Goal: Information Seeking & Learning: Learn about a topic

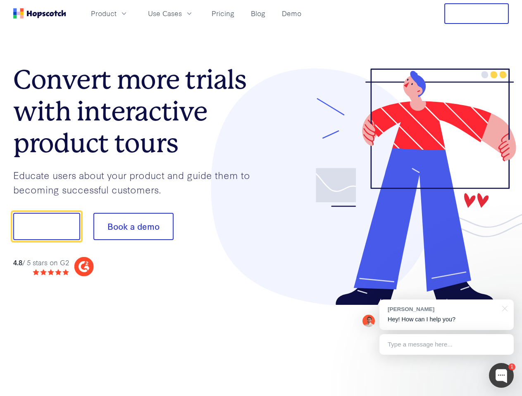
click at [261, 198] on div at bounding box center [385, 187] width 248 height 237
click at [116, 13] on span "Product" at bounding box center [104, 13] width 26 height 10
click at [182, 13] on span "Use Cases" at bounding box center [165, 13] width 34 height 10
click at [476, 14] on button "Free Trial" at bounding box center [476, 13] width 64 height 21
click at [46, 227] on button "Show me!" at bounding box center [46, 226] width 67 height 27
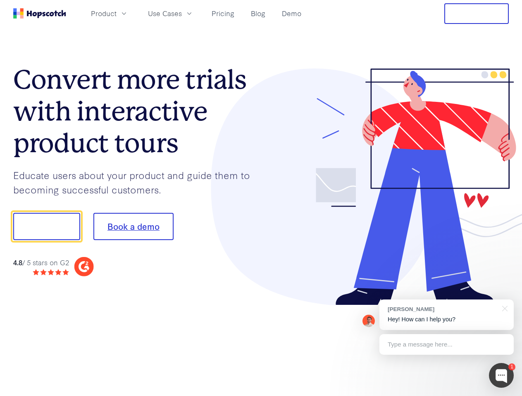
click at [133, 227] on button "Book a demo" at bounding box center [133, 226] width 80 height 27
click at [501, 376] on div at bounding box center [501, 375] width 25 height 25
click at [446, 315] on div "[PERSON_NAME] Hey! How can I help you?" at bounding box center [446, 315] width 134 height 31
click at [503, 308] on div at bounding box center [435, 225] width 155 height 275
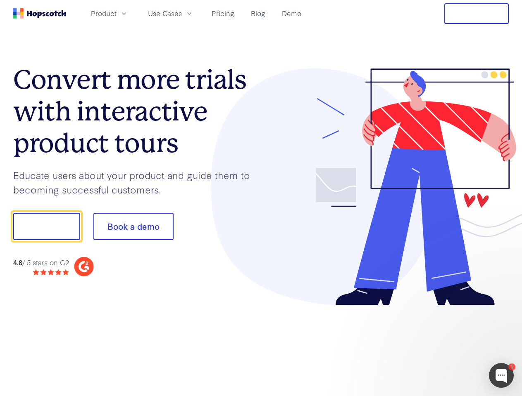
click at [446, 345] on div at bounding box center [435, 281] width 155 height 165
